Goal: Transaction & Acquisition: Purchase product/service

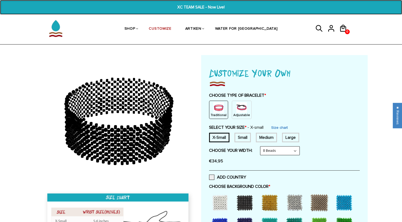
click at [193, 5] on span "XC TEAM SALE - Now Live!" at bounding box center [201, 7] width 155 height 6
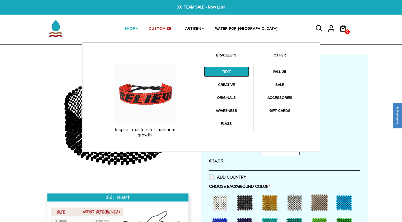
click at [223, 74] on link "TEXT" at bounding box center [227, 71] width 46 height 10
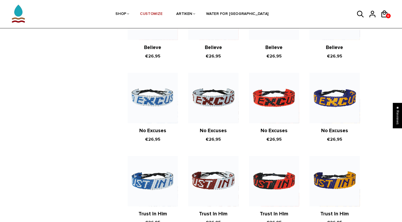
scroll to position [246, 0]
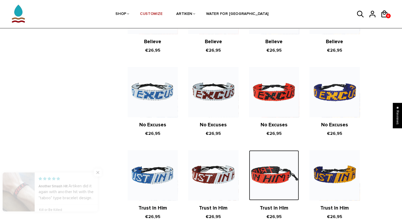
click at [270, 173] on img at bounding box center [274, 175] width 50 height 50
